Goal: Transaction & Acquisition: Download file/media

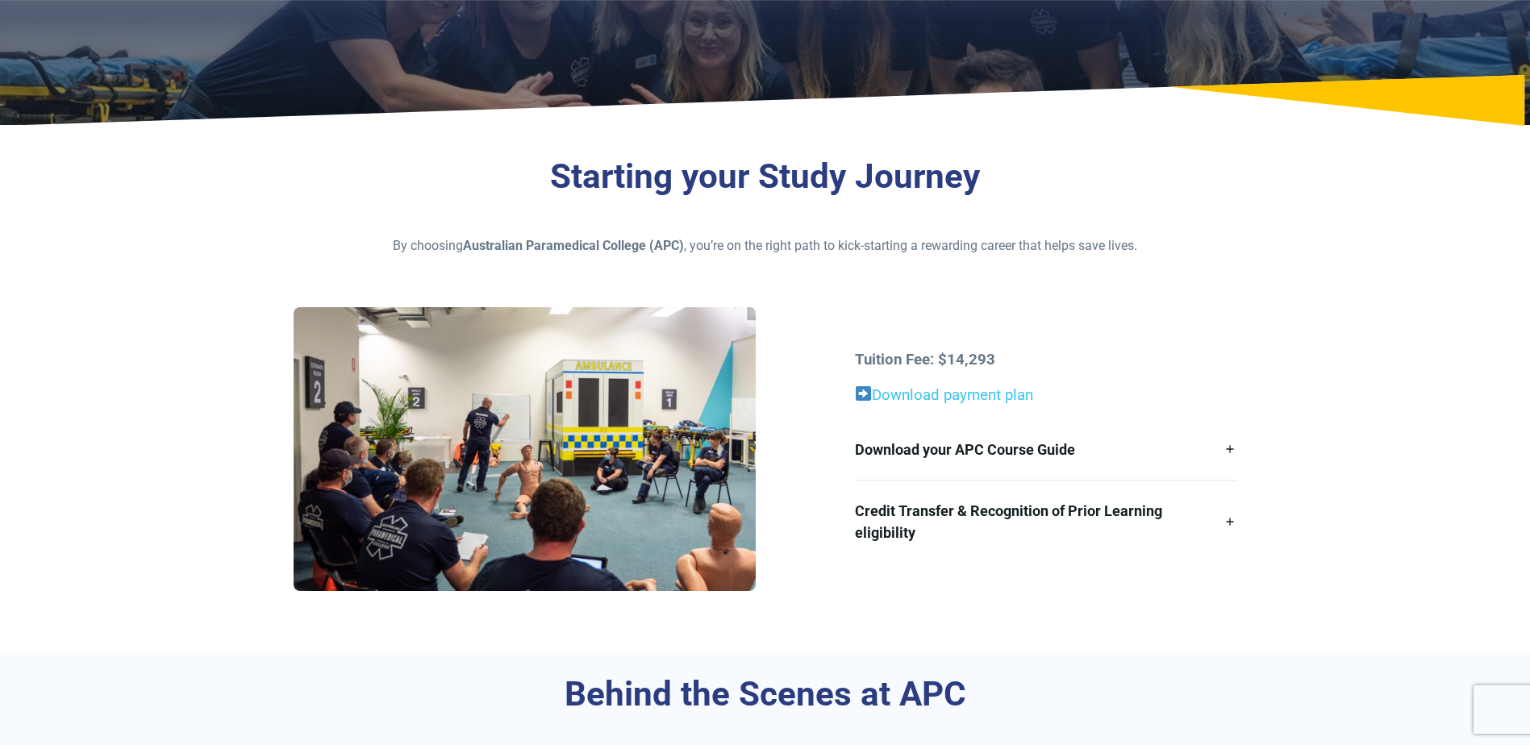
scroll to position [242, 0]
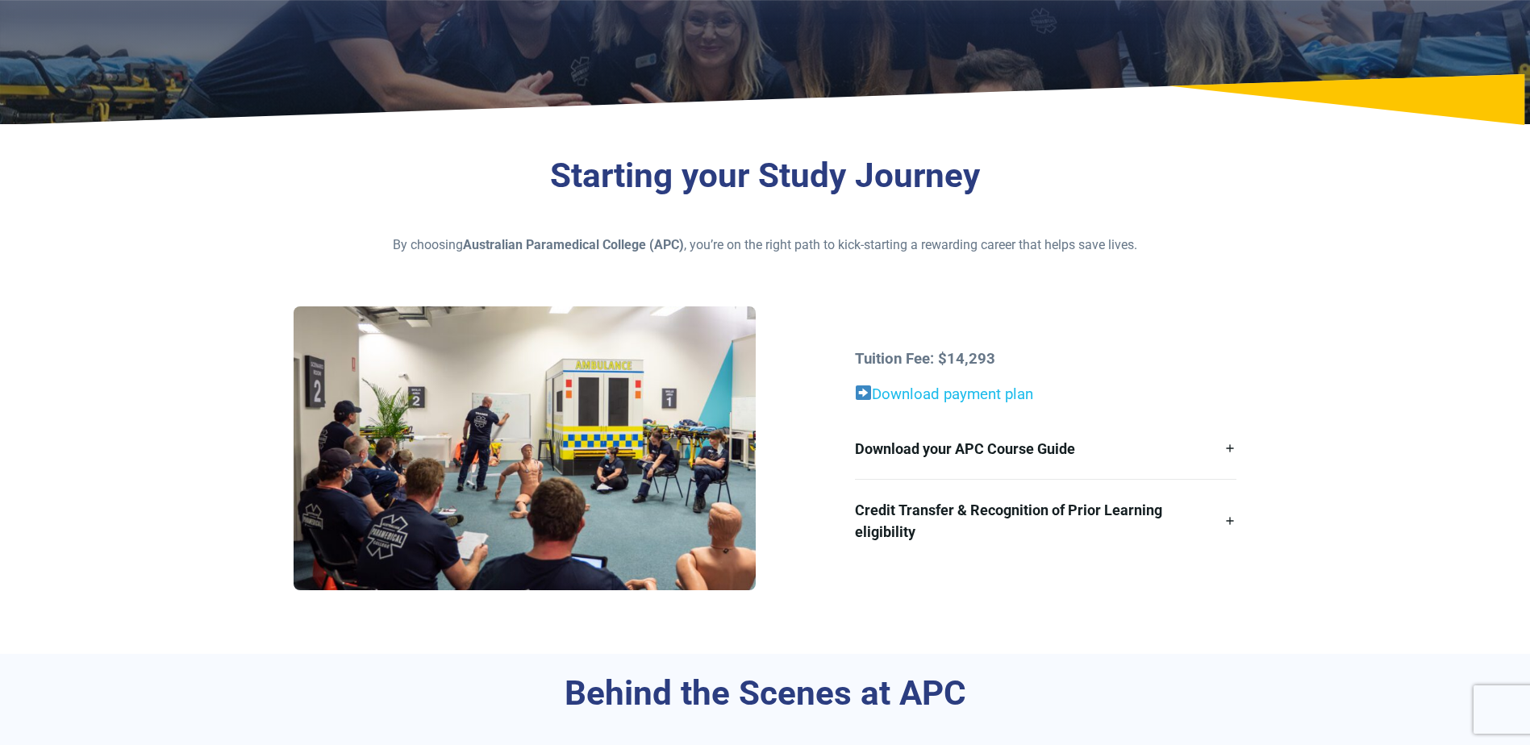
click at [898, 393] on link "Download payment plan" at bounding box center [952, 394] width 161 height 18
click at [1229, 447] on link "Download your APC Course Guide" at bounding box center [1045, 448] width 381 height 60
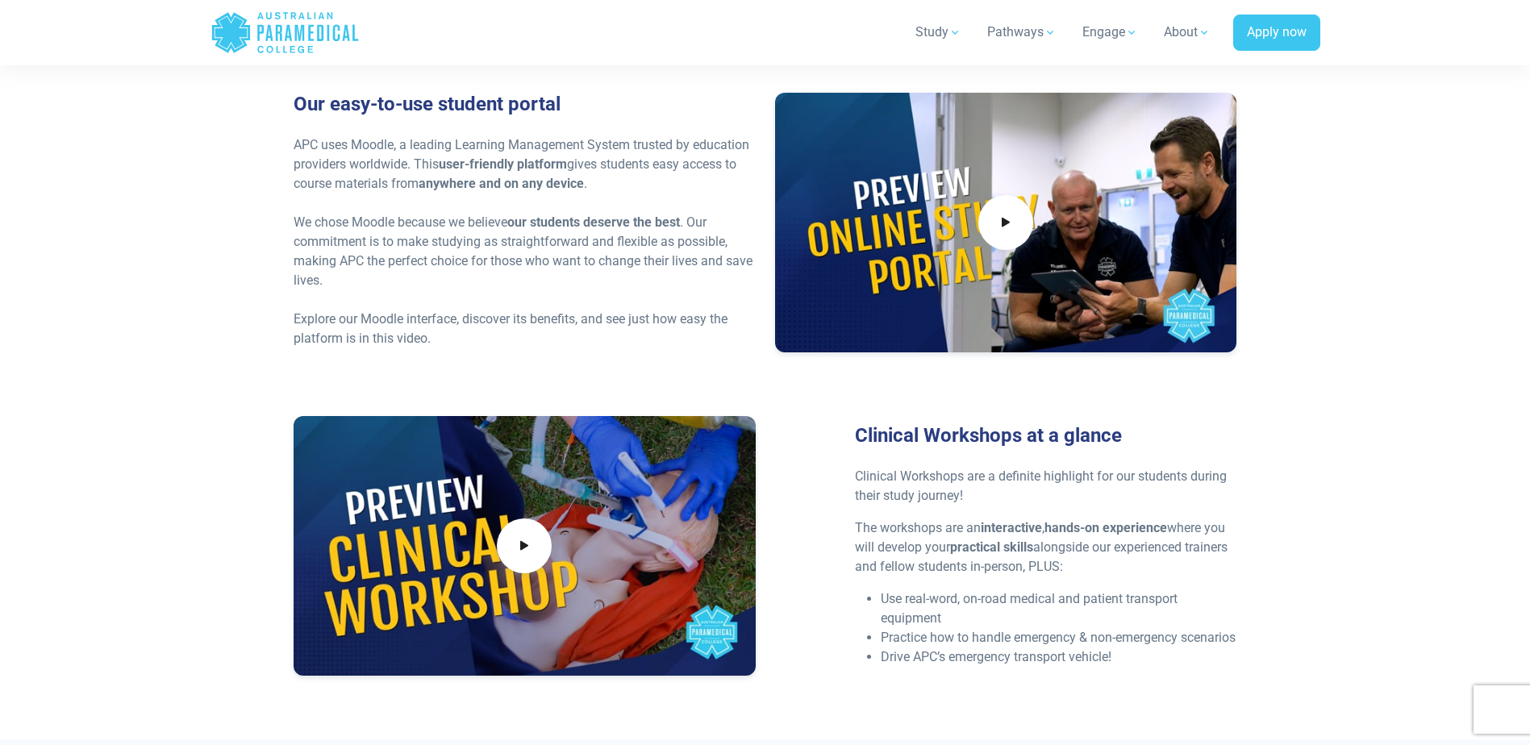
scroll to position [3548, 0]
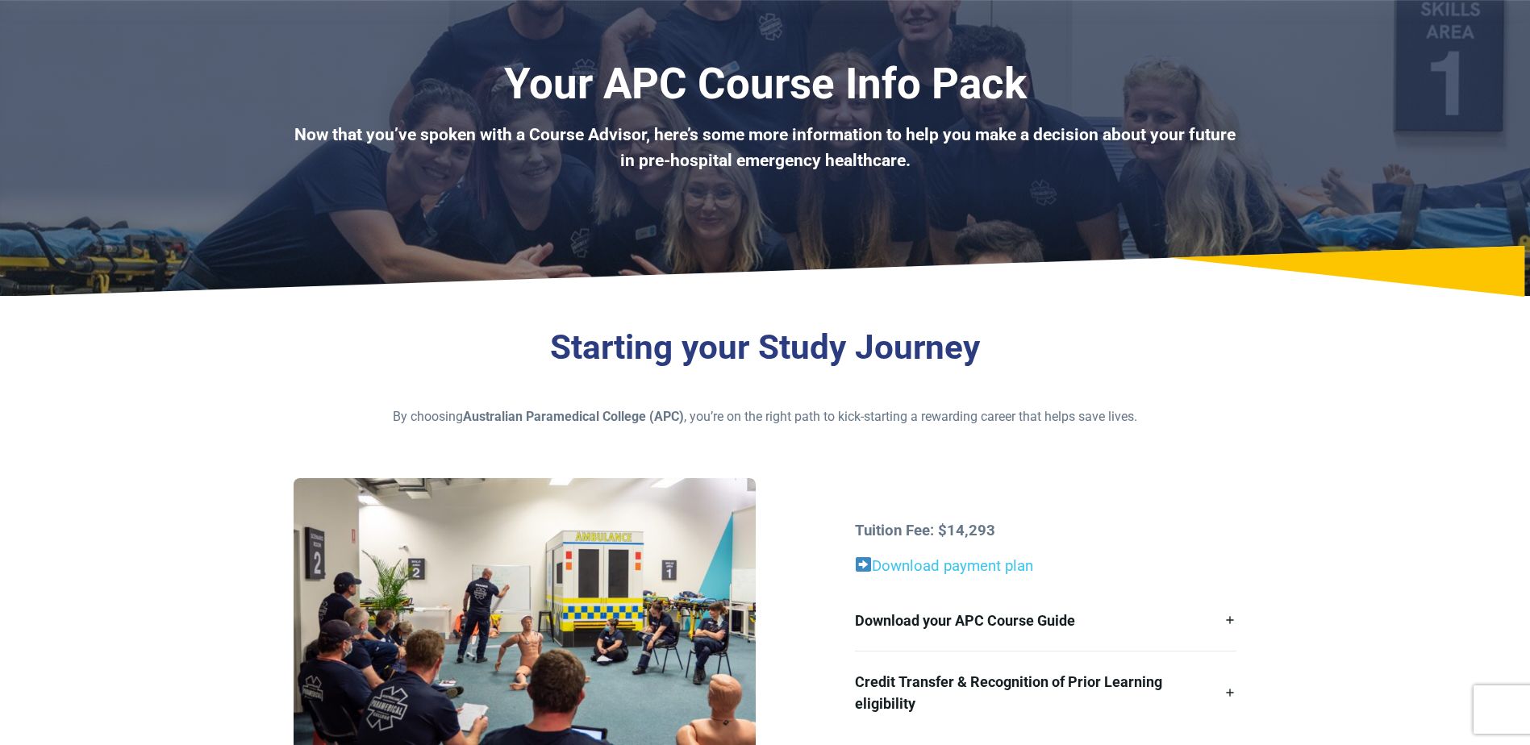
scroll to position [161, 0]
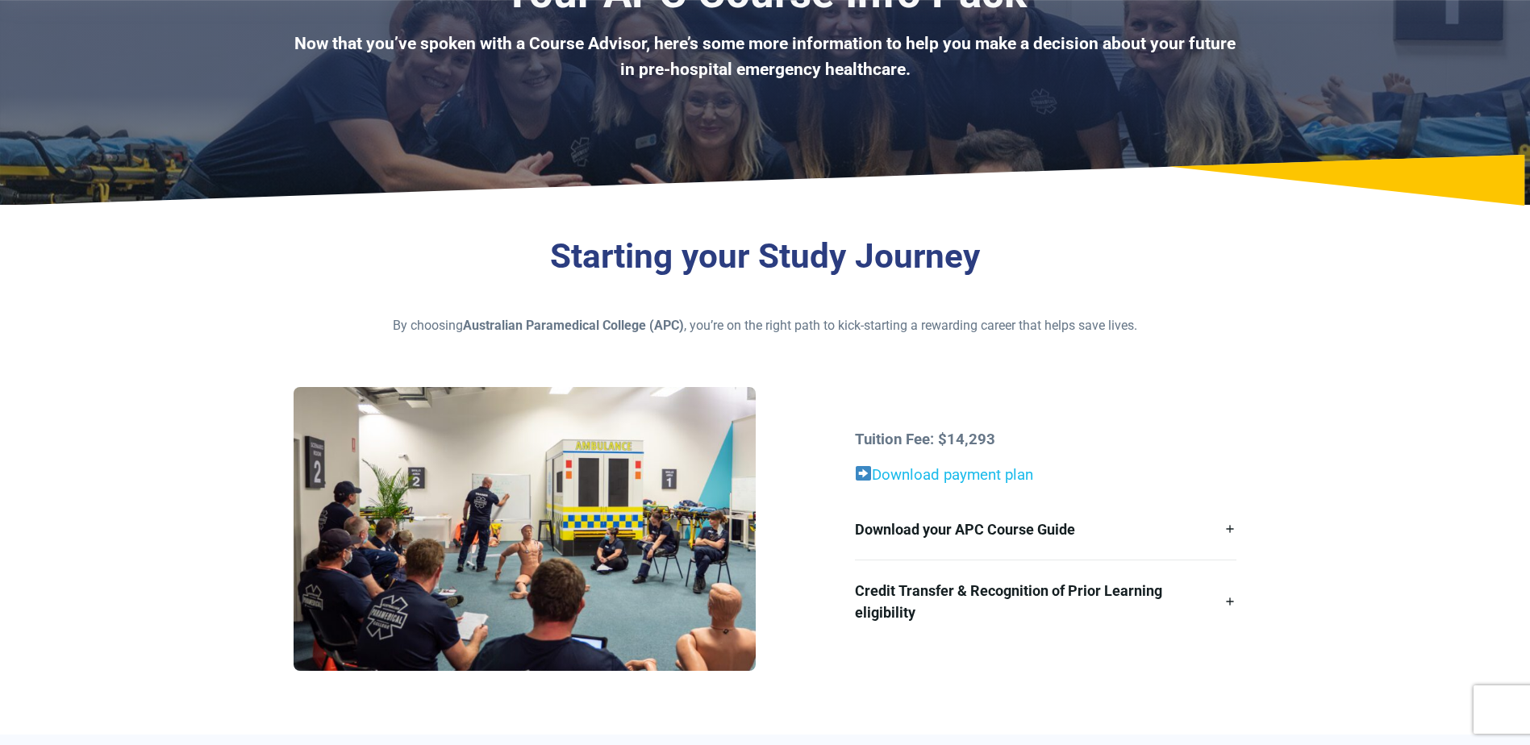
click at [1015, 474] on link "Download payment plan" at bounding box center [952, 475] width 161 height 18
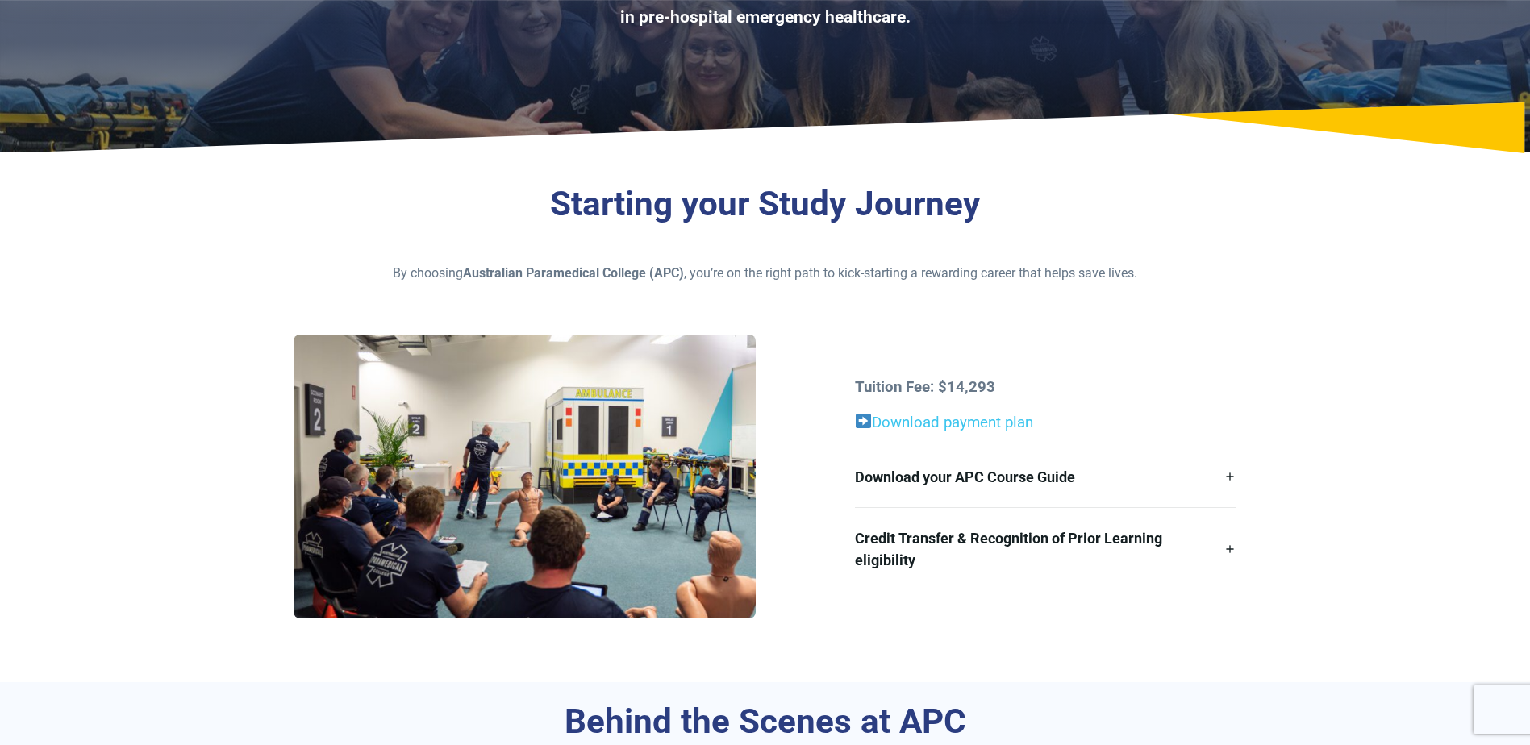
scroll to position [242, 0]
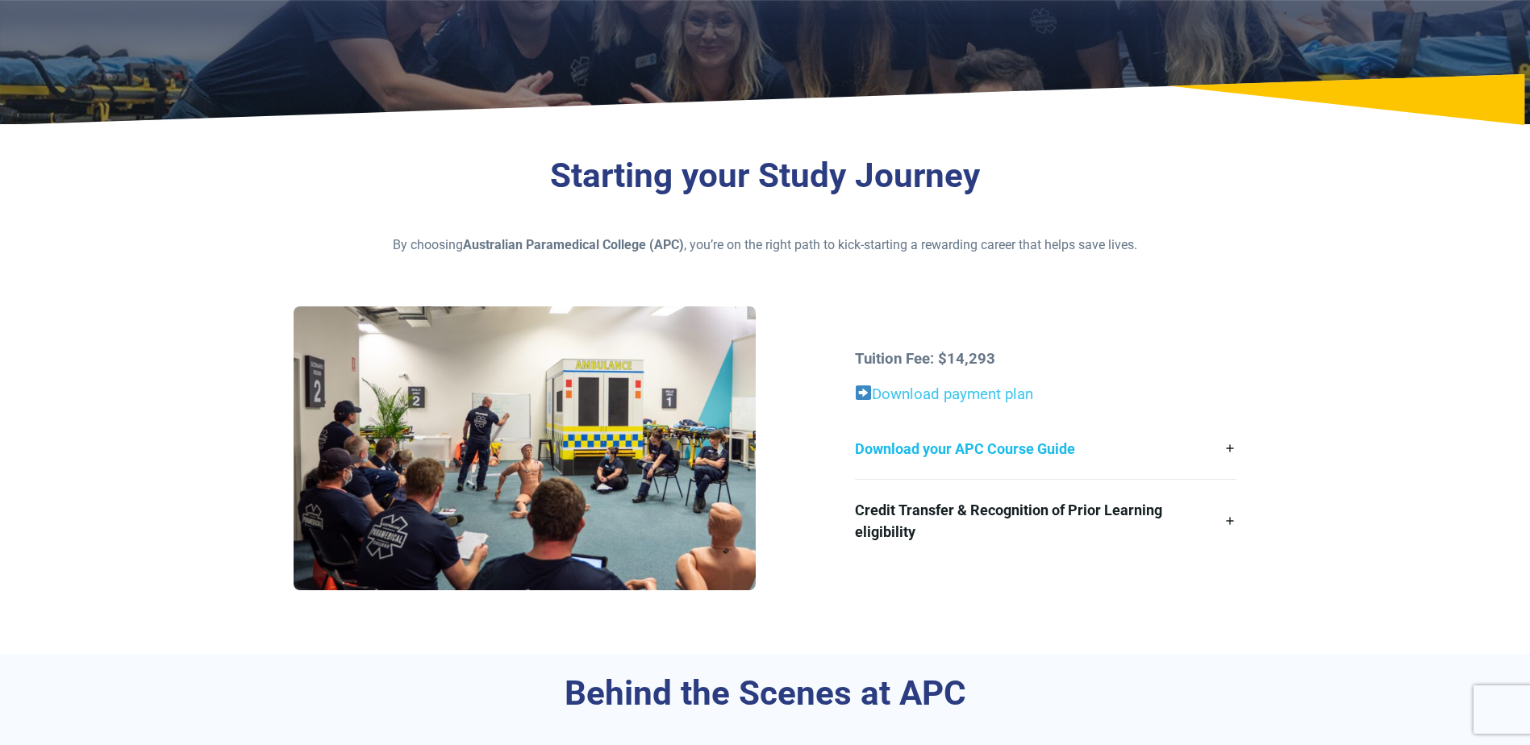
click at [1229, 450] on link "Download your APC Course Guide" at bounding box center [1045, 448] width 381 height 60
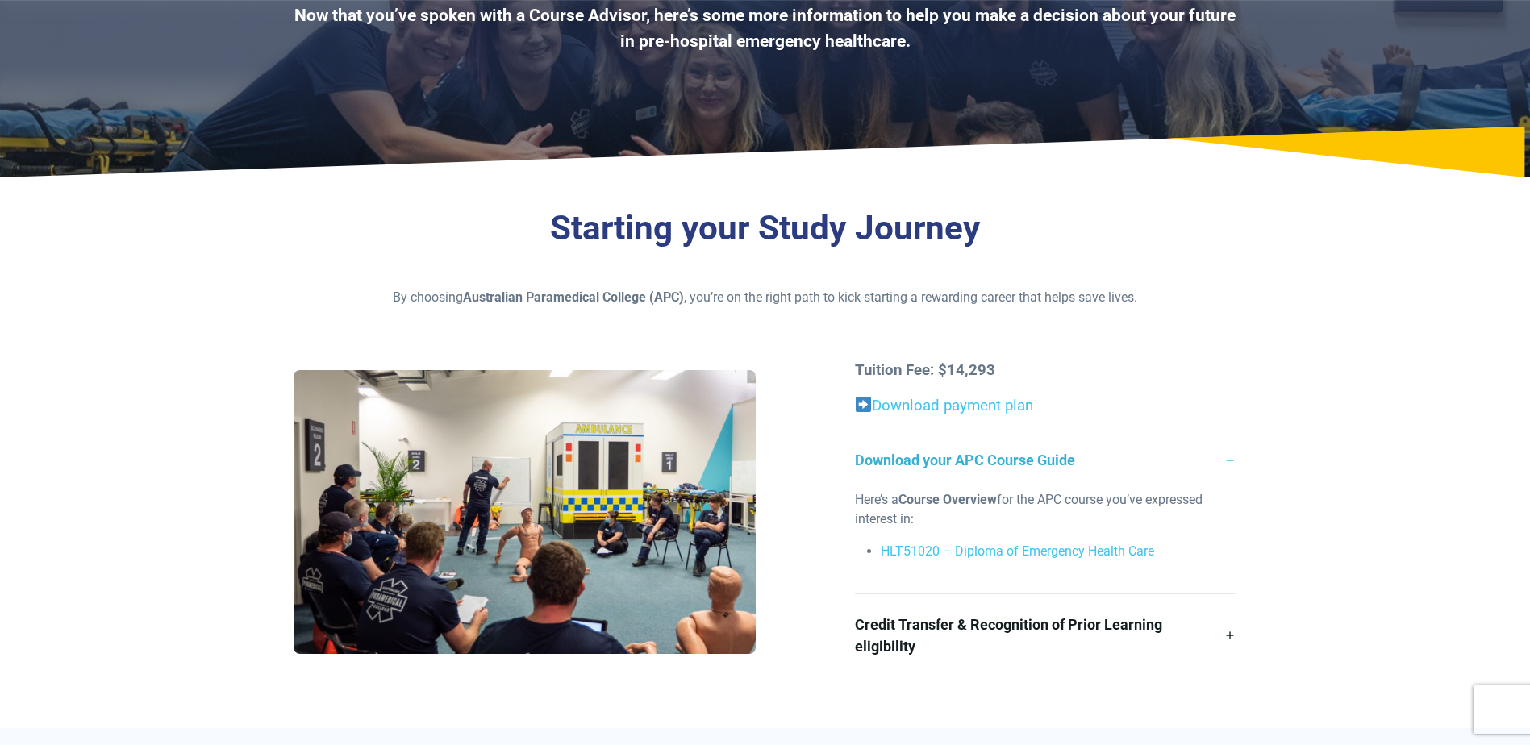
scroll to position [161, 0]
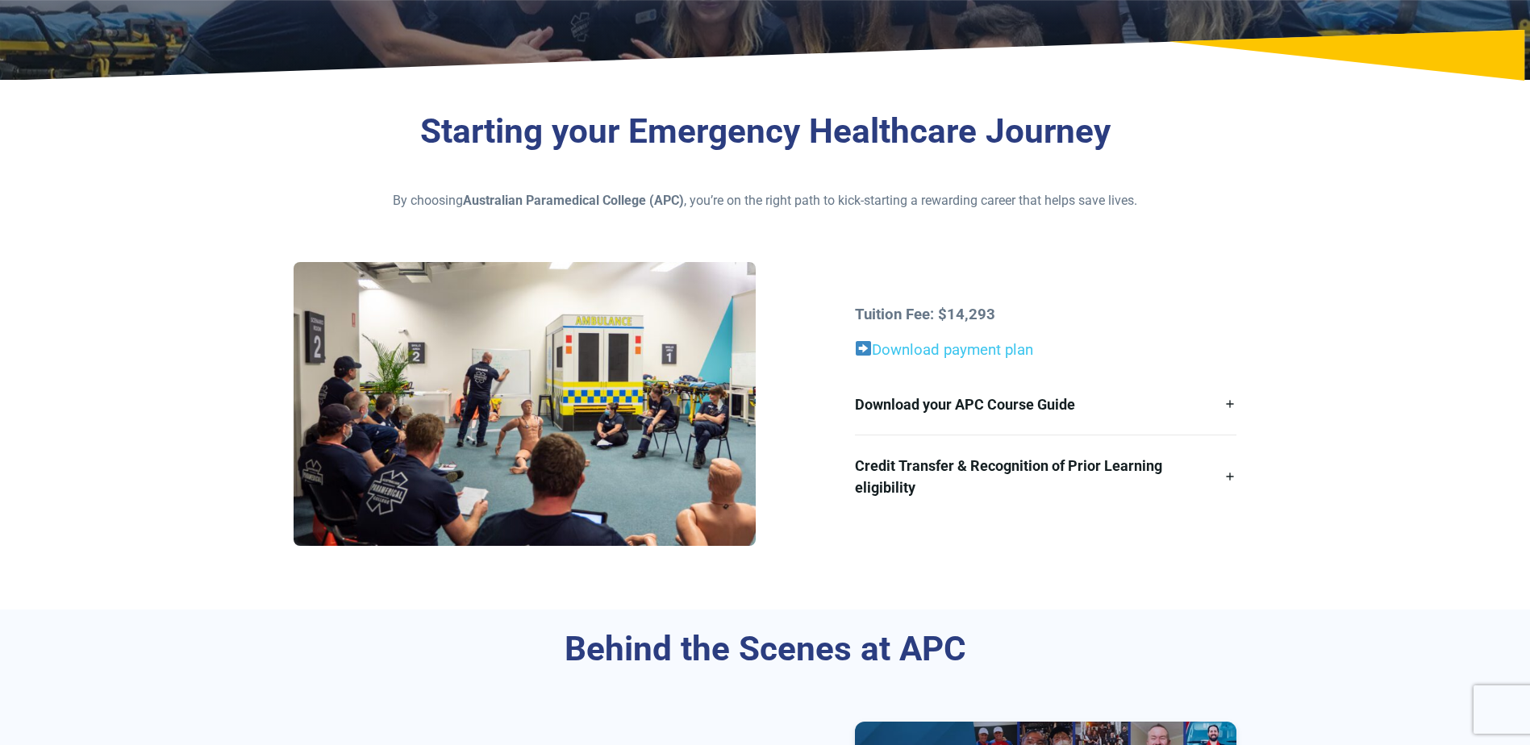
scroll to position [323, 0]
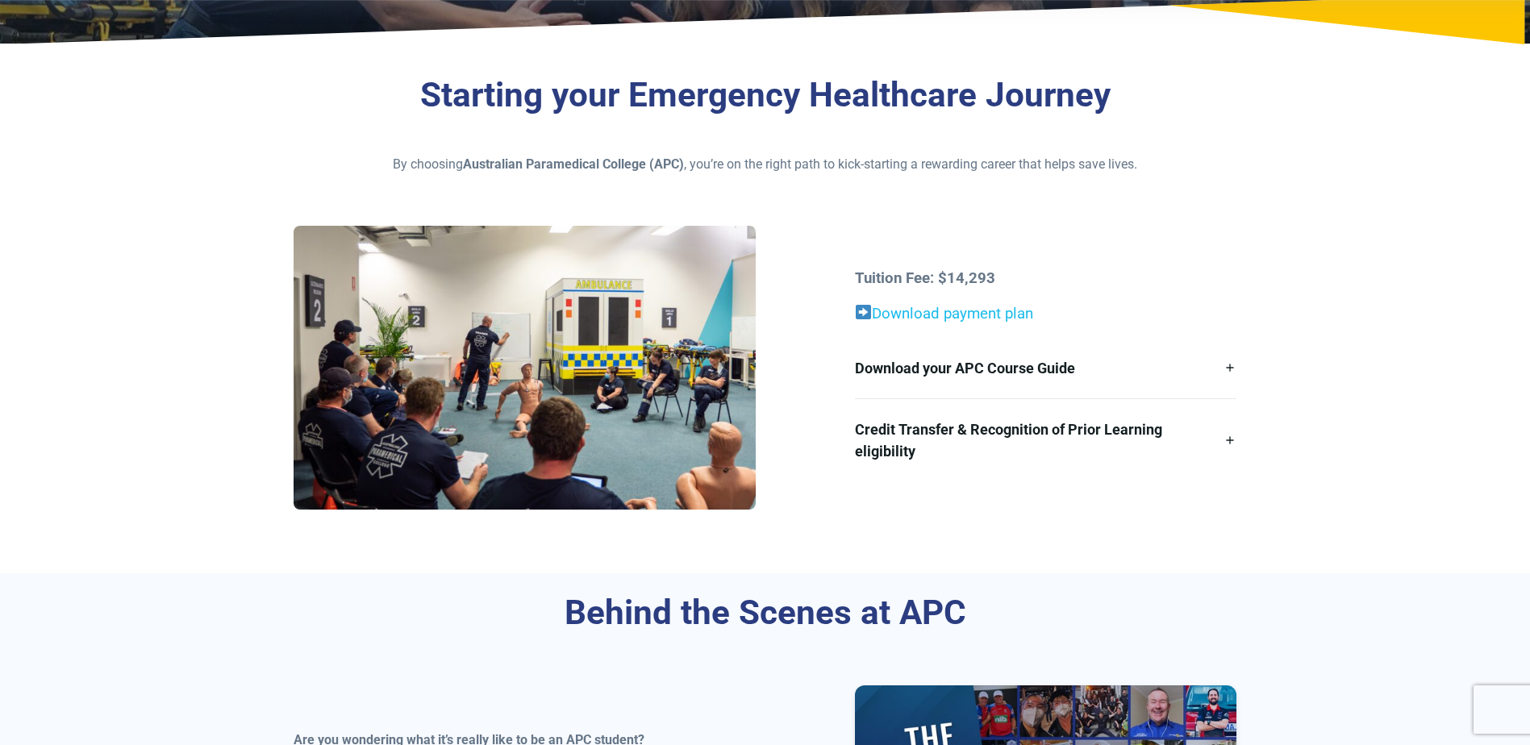
click at [900, 312] on link "Download payment plan" at bounding box center [944, 314] width 178 height 18
click at [1228, 367] on link "Download your APC Course Guide" at bounding box center [1045, 368] width 381 height 60
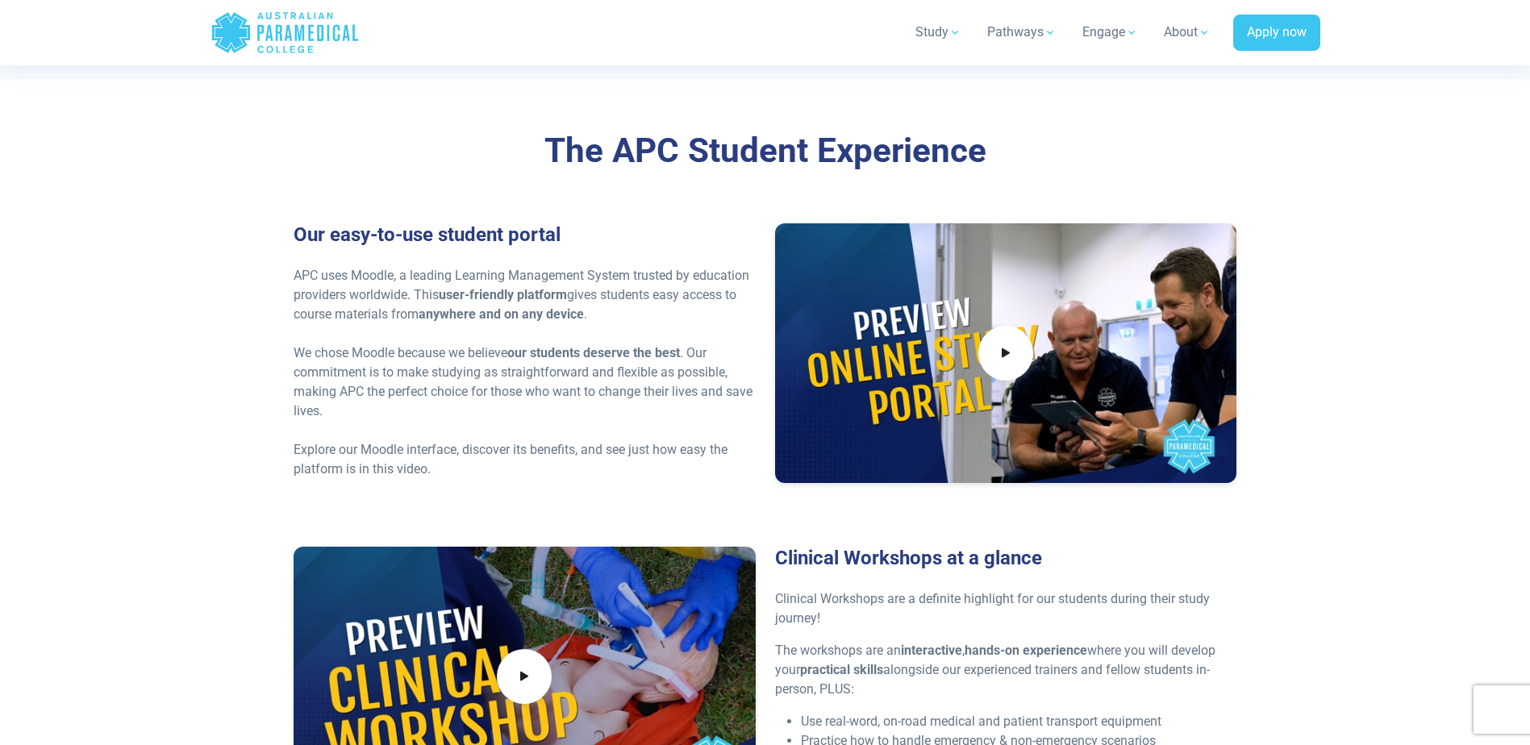
scroll to position [3145, 0]
